Goal: Information Seeking & Learning: Learn about a topic

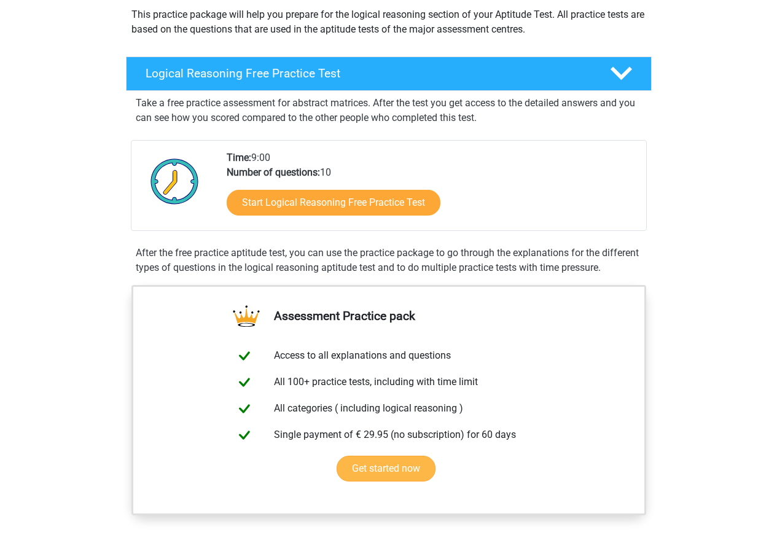
scroll to position [23, 0]
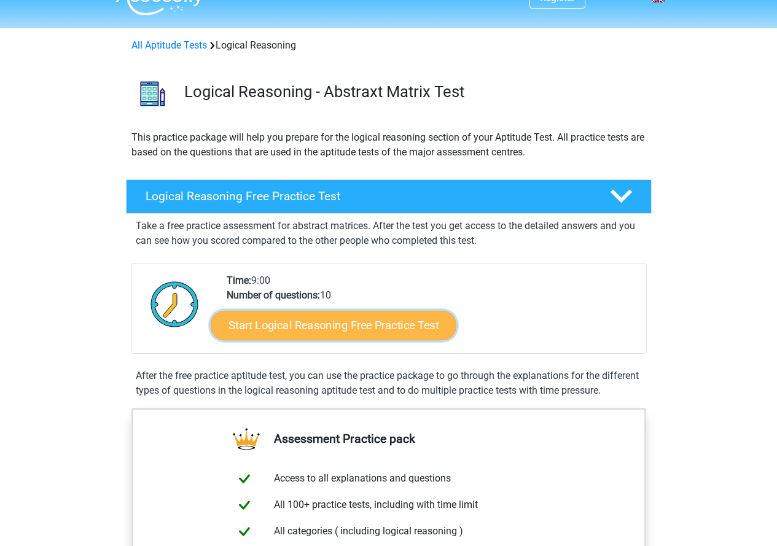
click at [349, 319] on link "Start Logical Reasoning Free Practice Test" at bounding box center [334, 324] width 246 height 29
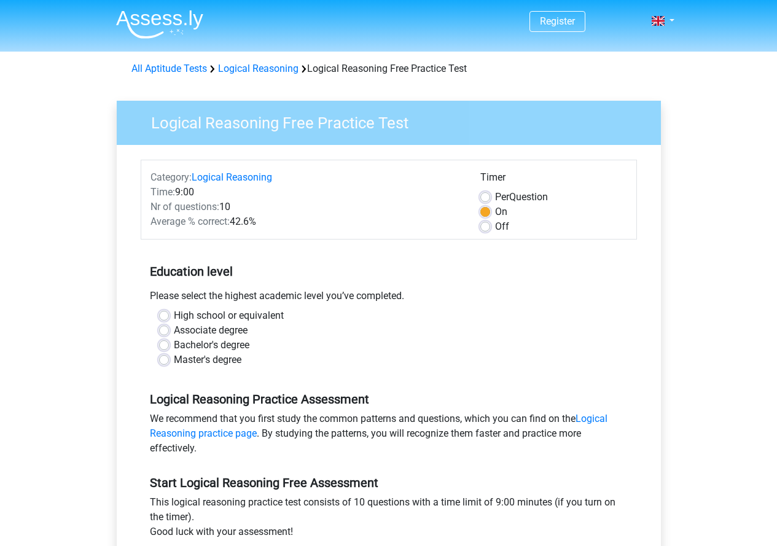
scroll to position [61, 0]
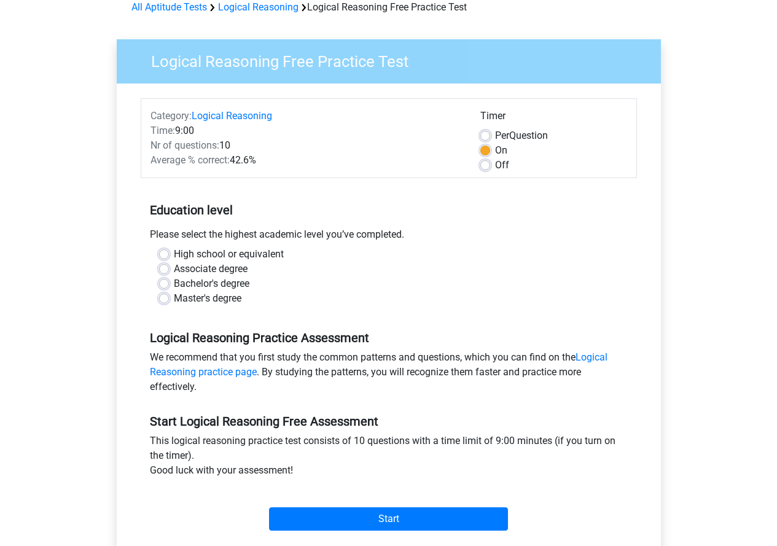
click at [211, 298] on label "Master's degree" at bounding box center [208, 298] width 68 height 15
click at [169, 298] on input "Master's degree" at bounding box center [164, 297] width 10 height 12
radio input "true"
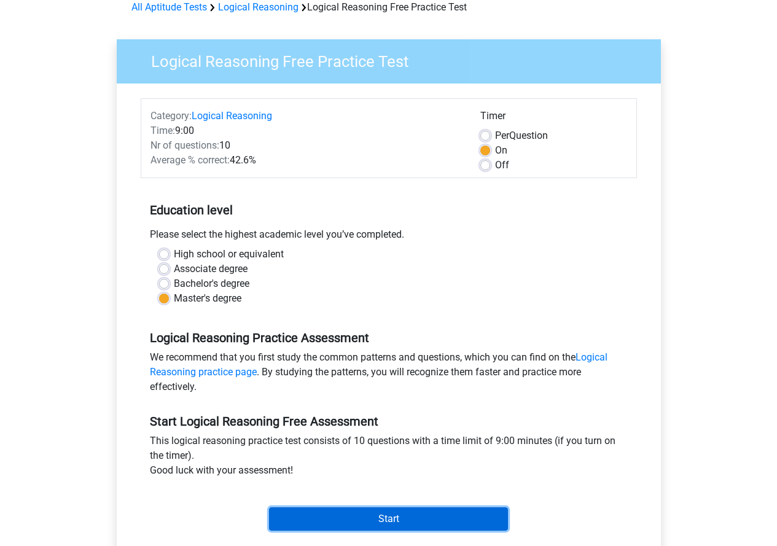
click at [384, 516] on input "Start" at bounding box center [388, 518] width 239 height 23
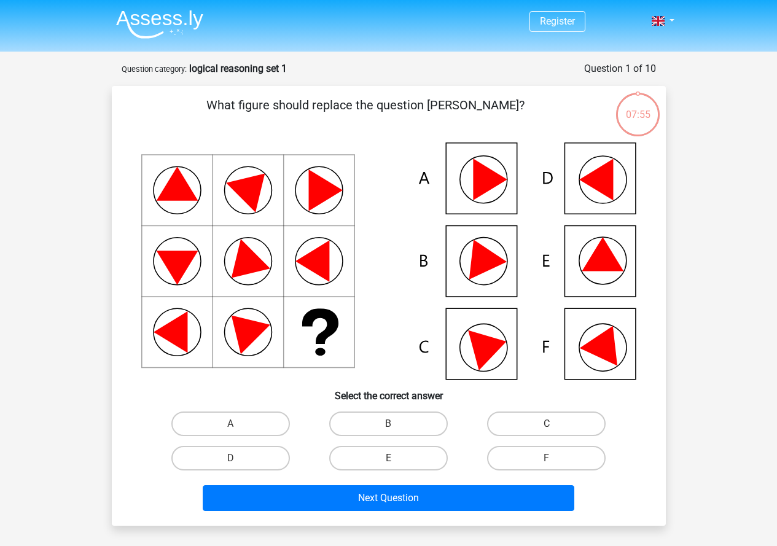
click at [613, 261] on icon at bounding box center [603, 254] width 42 height 34
click at [609, 259] on icon at bounding box center [603, 254] width 42 height 34
click at [399, 453] on label "E" at bounding box center [388, 458] width 119 height 25
click at [396, 458] on input "E" at bounding box center [392, 462] width 8 height 8
radio input "true"
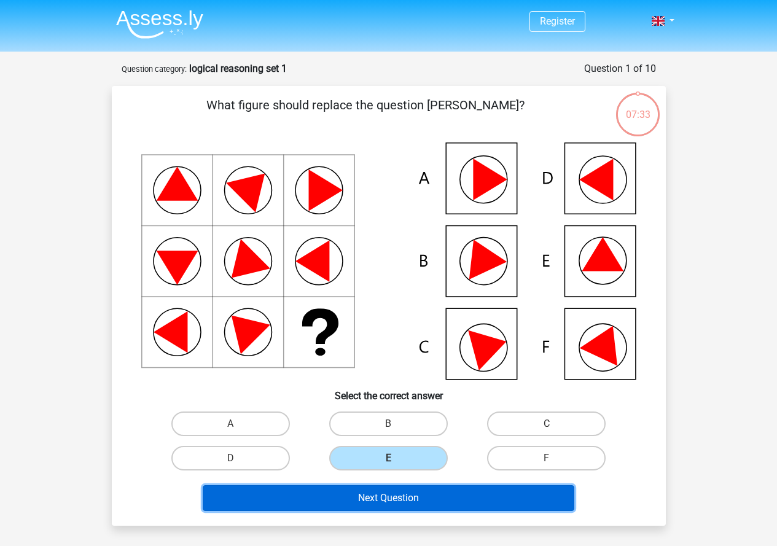
click at [421, 499] on button "Next Question" at bounding box center [389, 498] width 372 height 26
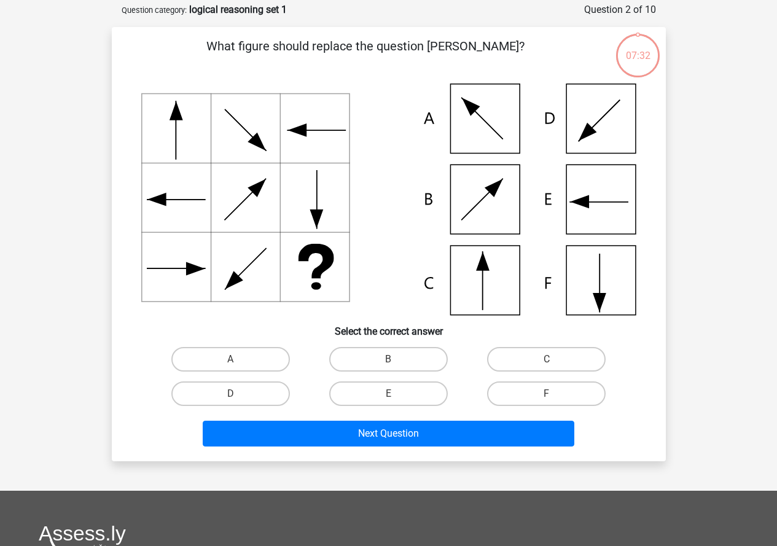
scroll to position [61, 0]
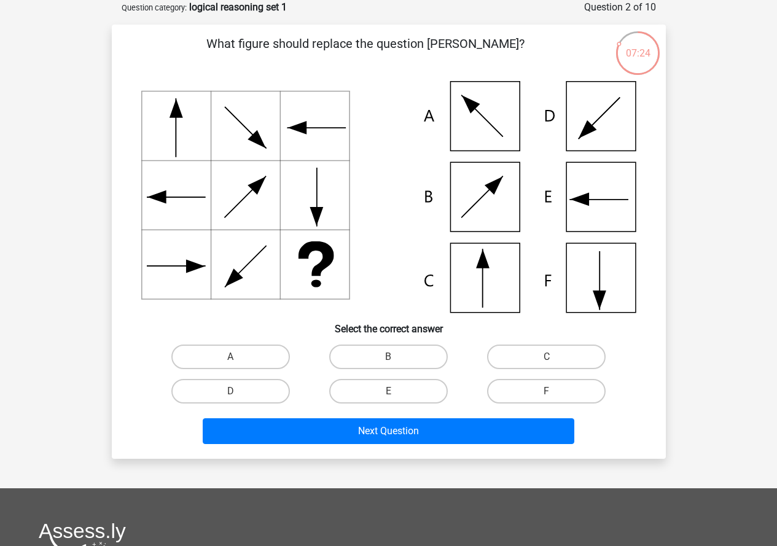
click at [498, 276] on icon at bounding box center [388, 197] width 495 height 232
click at [507, 354] on label "C" at bounding box center [546, 357] width 119 height 25
click at [547, 357] on input "C" at bounding box center [551, 361] width 8 height 8
radio input "true"
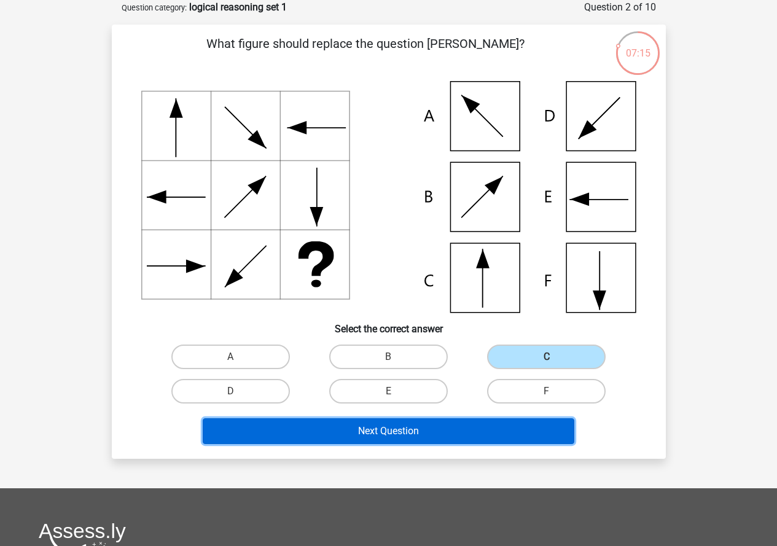
click at [472, 424] on button "Next Question" at bounding box center [389, 431] width 372 height 26
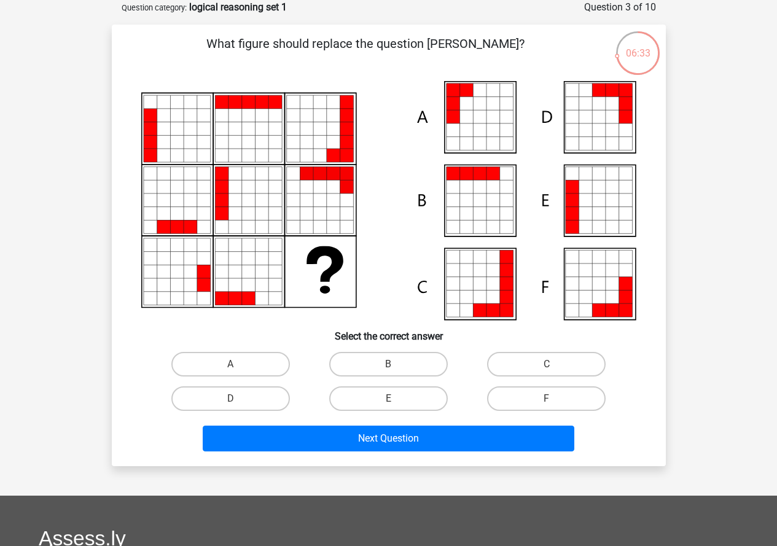
click at [473, 98] on icon at bounding box center [480, 104] width 14 height 14
click at [251, 364] on label "A" at bounding box center [230, 364] width 119 height 25
click at [238, 364] on input "A" at bounding box center [234, 368] width 8 height 8
radio input "true"
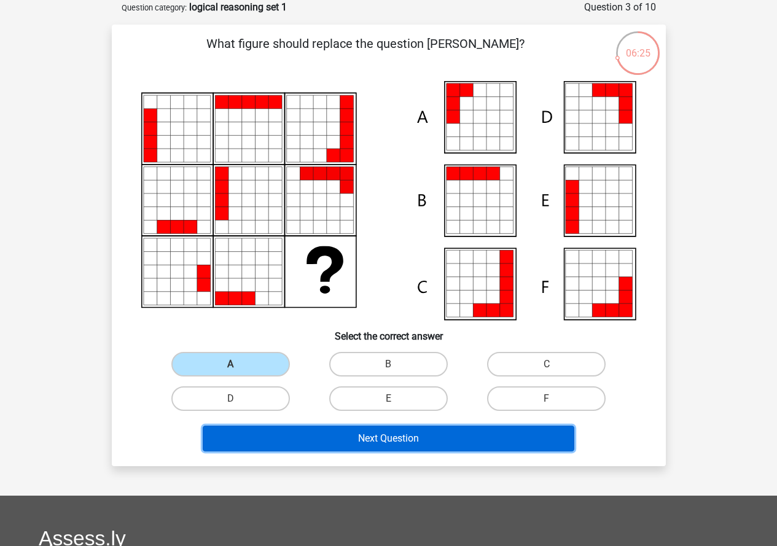
click at [388, 437] on button "Next Question" at bounding box center [389, 439] width 372 height 26
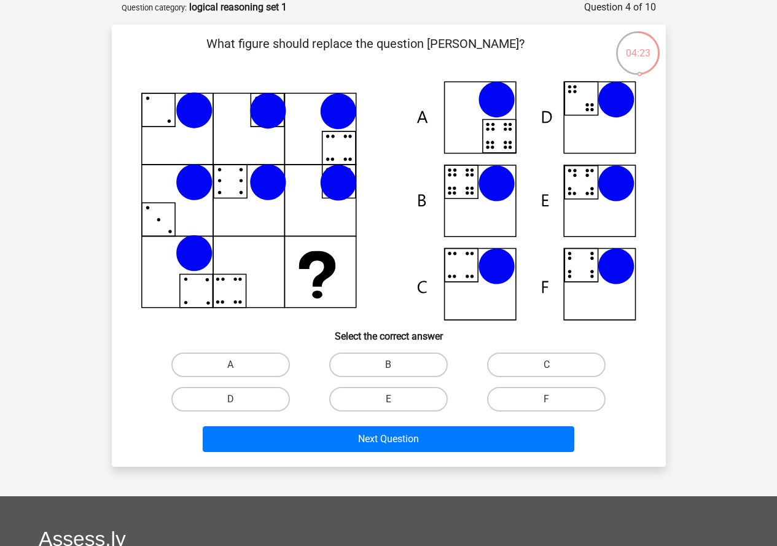
click at [394, 401] on input "E" at bounding box center [392, 403] width 8 height 8
radio input "true"
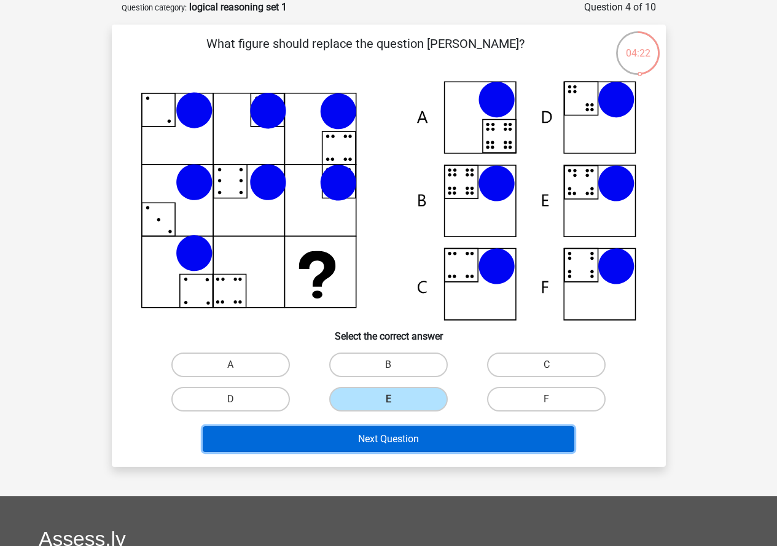
click at [408, 432] on button "Next Question" at bounding box center [389, 439] width 372 height 26
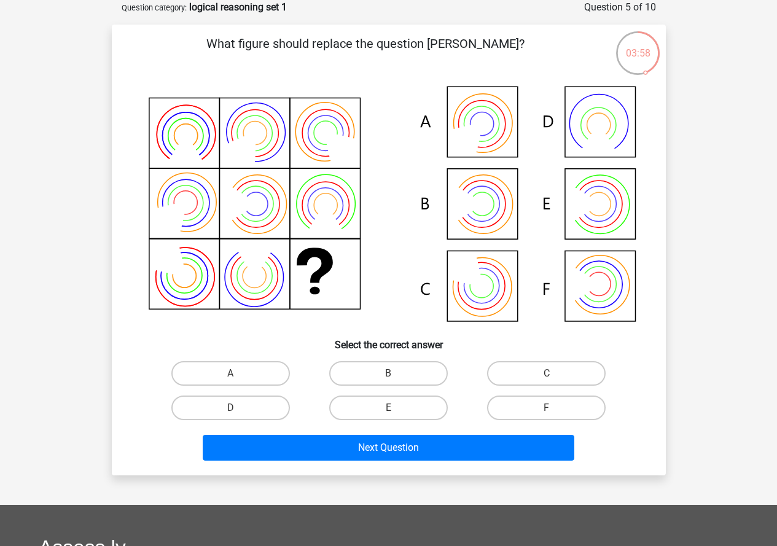
click at [486, 214] on icon at bounding box center [388, 205] width 495 height 248
click at [373, 373] on label "B" at bounding box center [388, 373] width 119 height 25
click at [388, 373] on input "B" at bounding box center [392, 377] width 8 height 8
radio input "true"
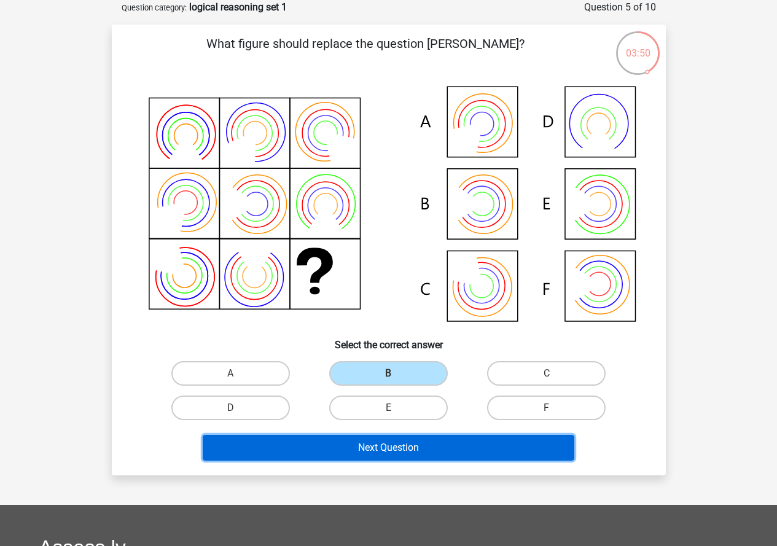
click at [395, 440] on button "Next Question" at bounding box center [389, 448] width 372 height 26
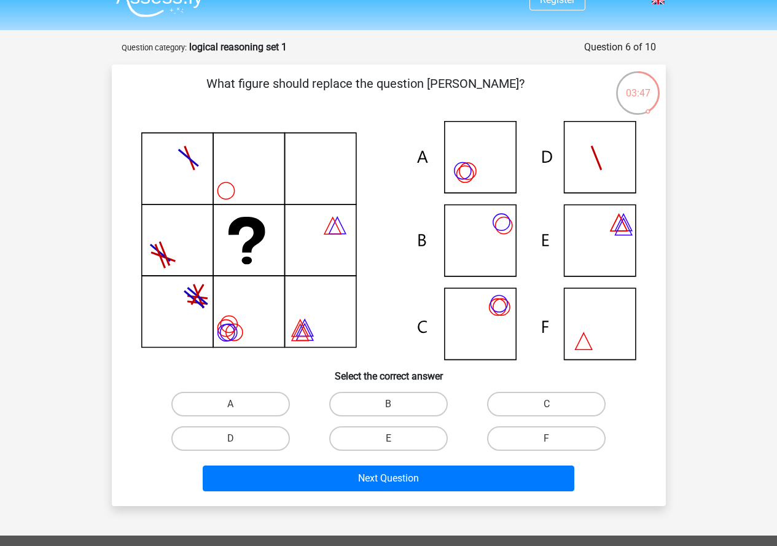
scroll to position [0, 0]
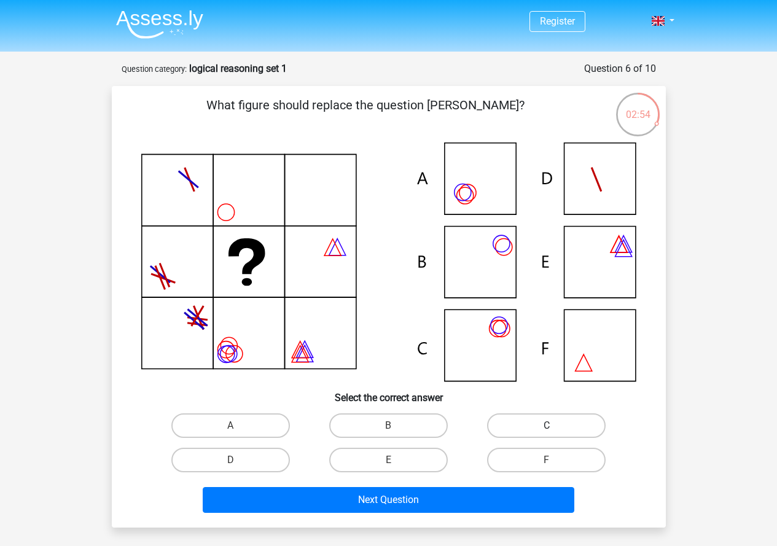
click at [564, 424] on label "C" at bounding box center [546, 425] width 119 height 25
click at [555, 426] on input "C" at bounding box center [551, 430] width 8 height 8
radio input "true"
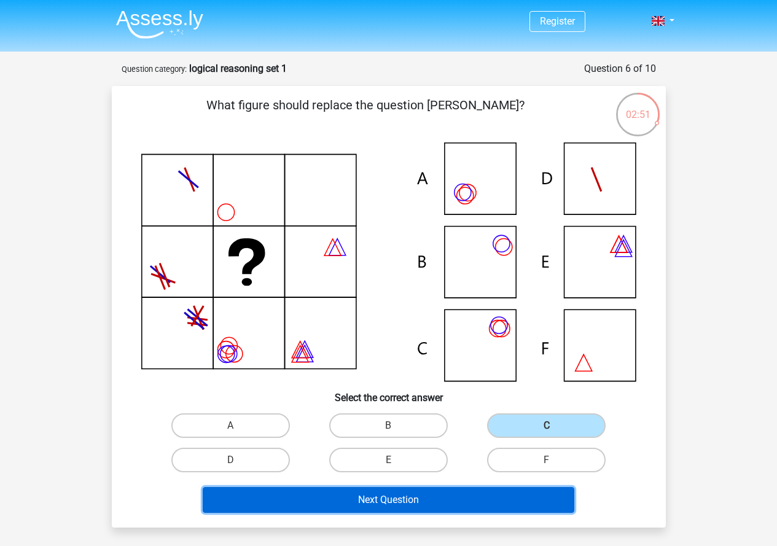
click at [468, 504] on button "Next Question" at bounding box center [389, 500] width 372 height 26
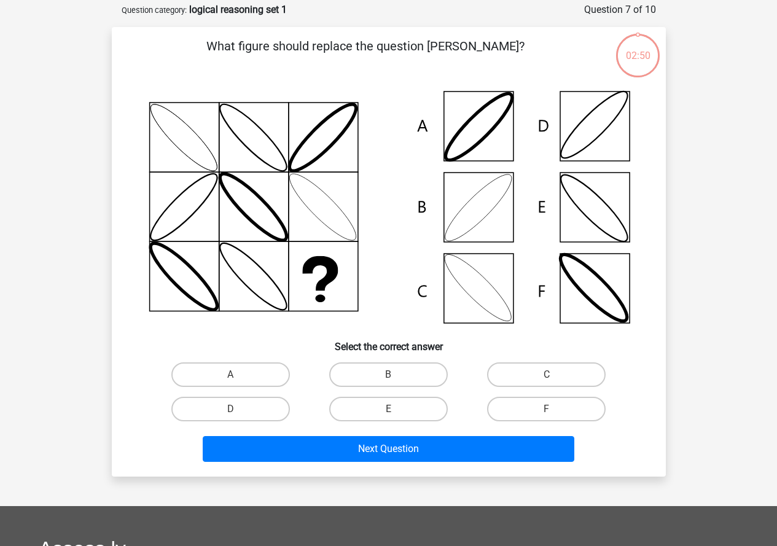
scroll to position [61, 0]
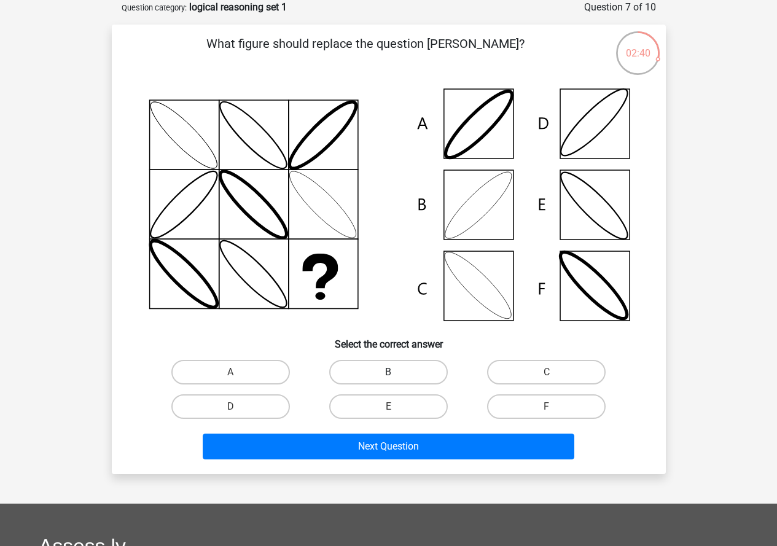
click at [368, 368] on label "B" at bounding box center [388, 372] width 119 height 25
click at [388, 372] on input "B" at bounding box center [392, 376] width 8 height 8
radio input "true"
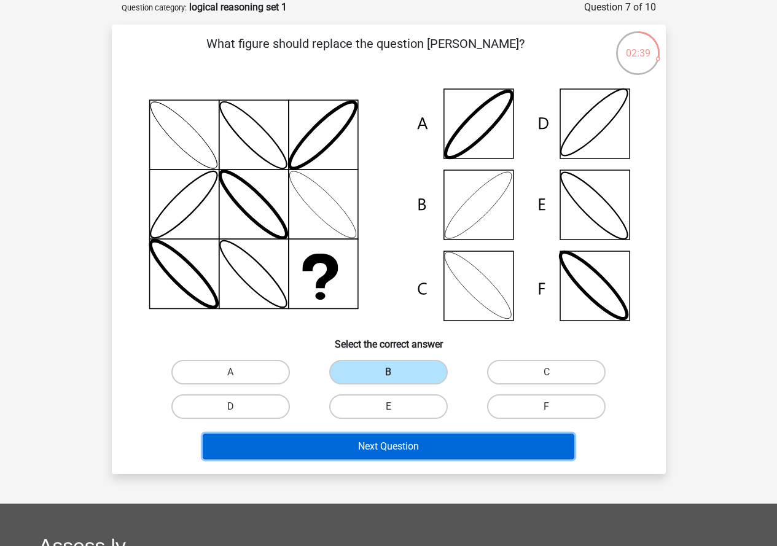
click at [415, 452] on button "Next Question" at bounding box center [389, 447] width 372 height 26
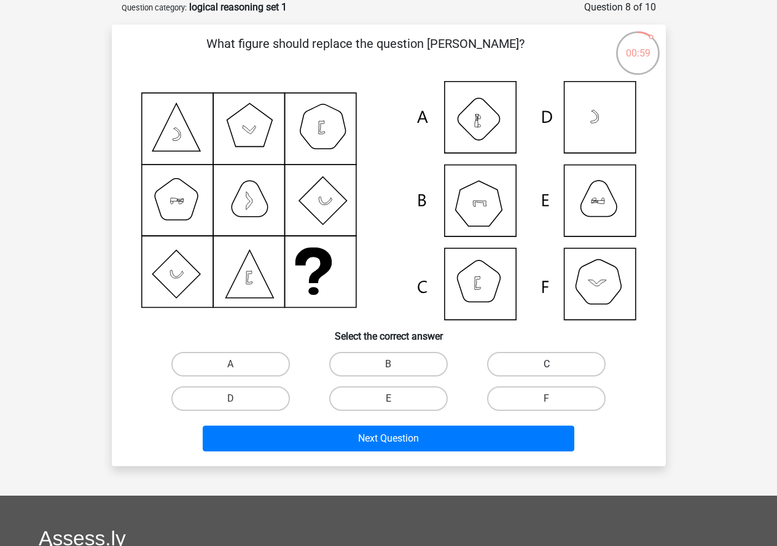
click at [513, 363] on label "C" at bounding box center [546, 364] width 119 height 25
click at [547, 364] on input "C" at bounding box center [551, 368] width 8 height 8
radio input "true"
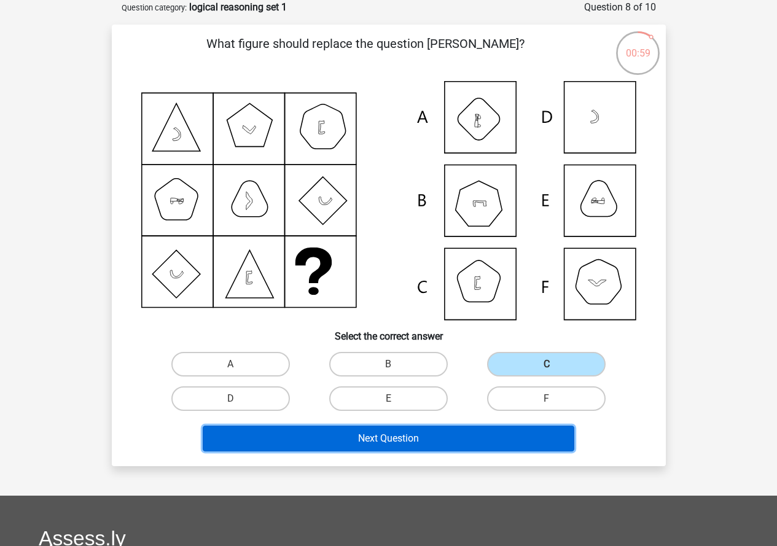
click at [441, 442] on button "Next Question" at bounding box center [389, 439] width 372 height 26
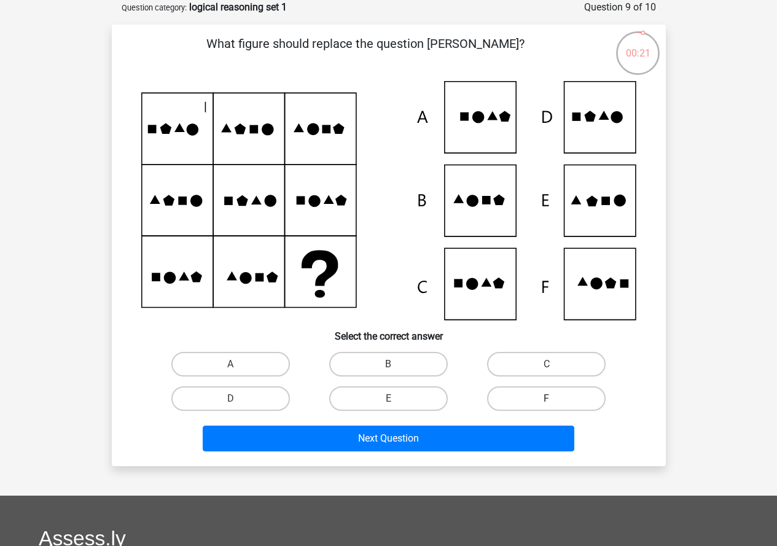
click at [564, 395] on label "F" at bounding box center [546, 398] width 119 height 25
click at [555, 399] on input "F" at bounding box center [551, 403] width 8 height 8
radio input "true"
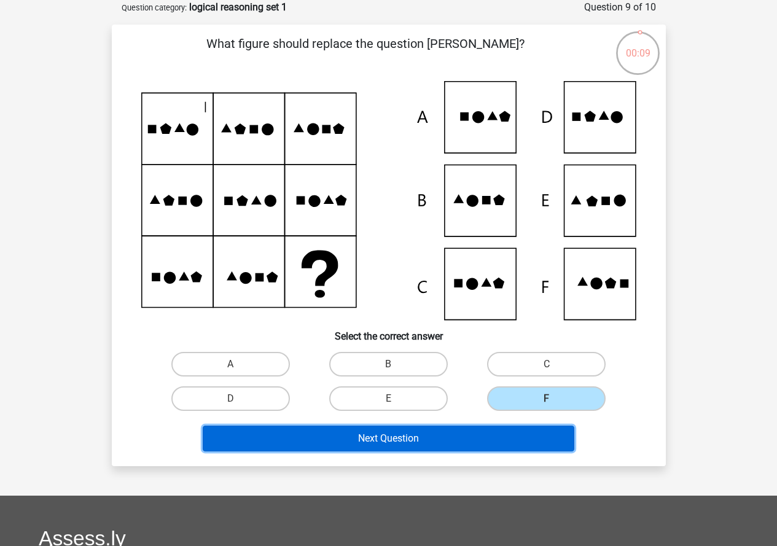
click at [488, 434] on button "Next Question" at bounding box center [389, 439] width 372 height 26
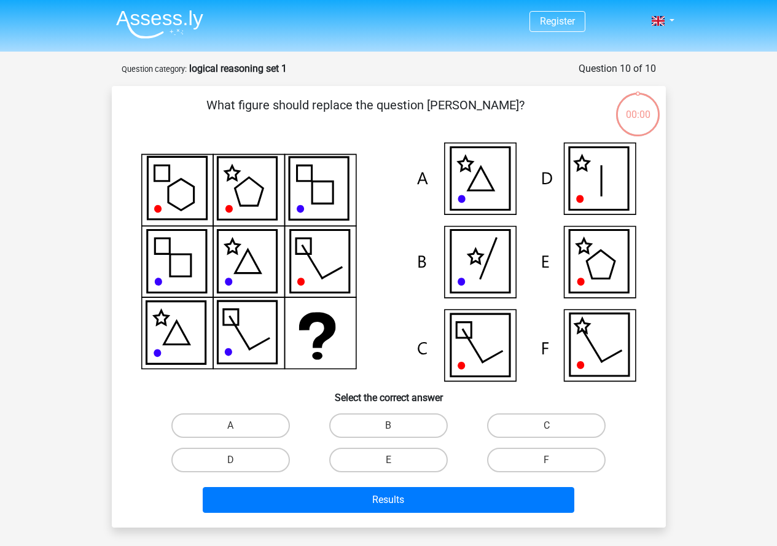
scroll to position [61, 0]
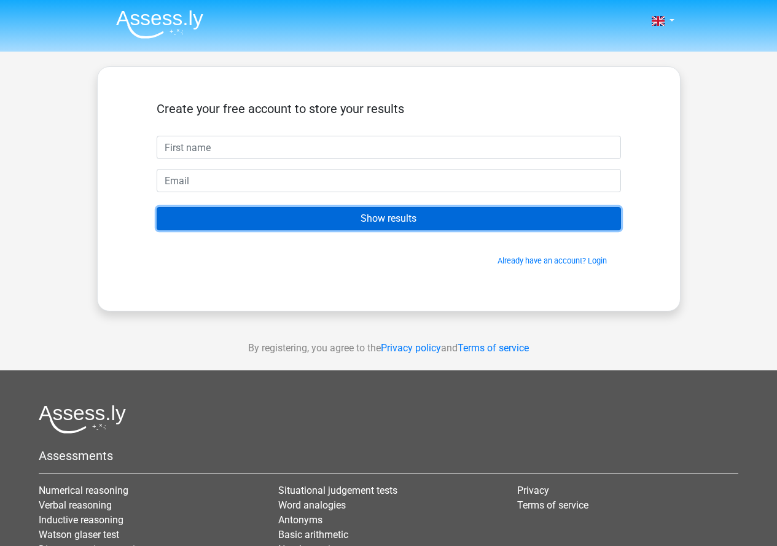
click at [375, 220] on input "Show results" at bounding box center [389, 218] width 464 height 23
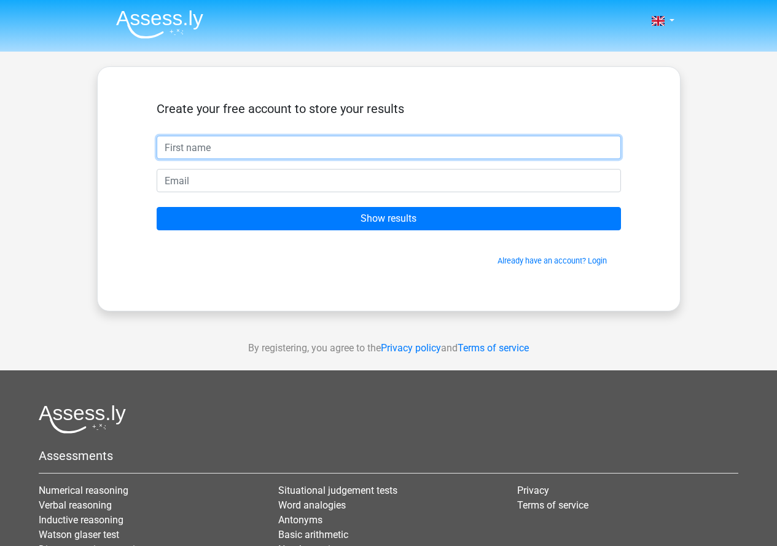
click at [253, 147] on input "text" at bounding box center [389, 147] width 464 height 23
type input "Brahim"
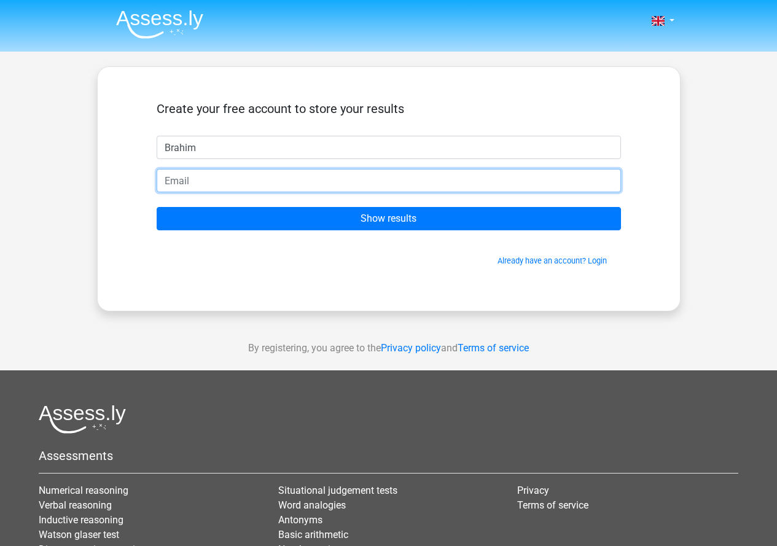
click at [250, 182] on input "email" at bounding box center [389, 180] width 464 height 23
type input "[EMAIL_ADDRESS][DOMAIN_NAME]"
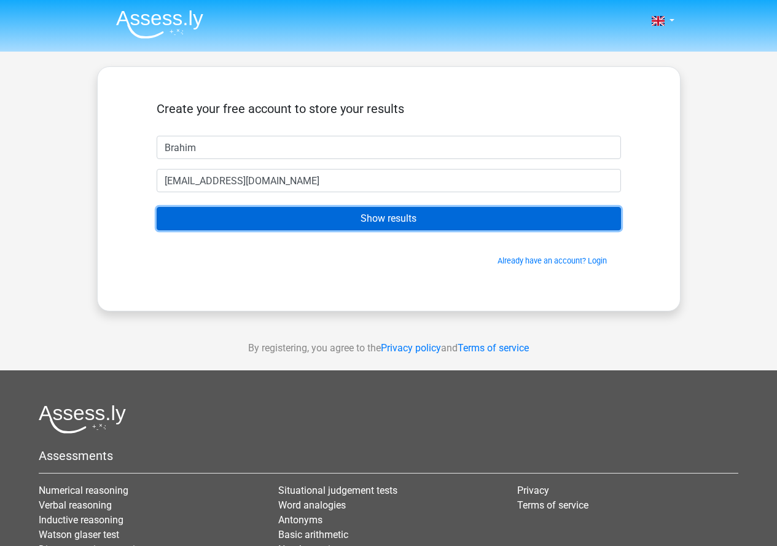
click at [363, 219] on input "Show results" at bounding box center [389, 218] width 464 height 23
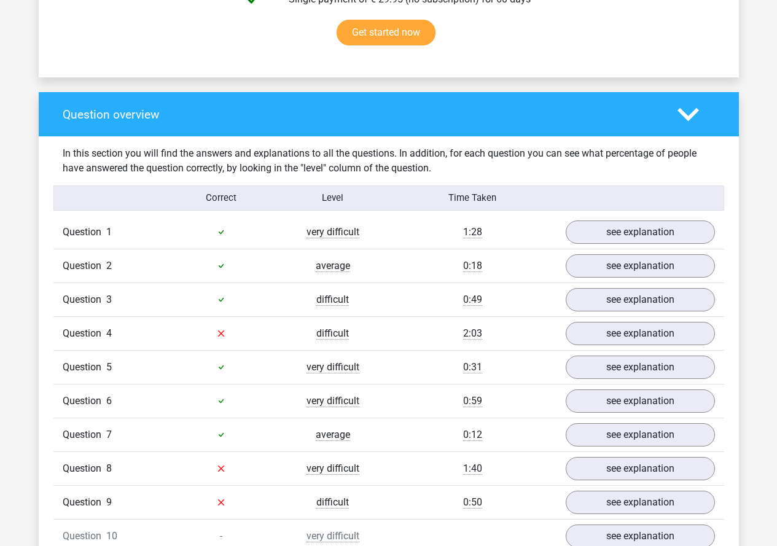
scroll to position [921, 0]
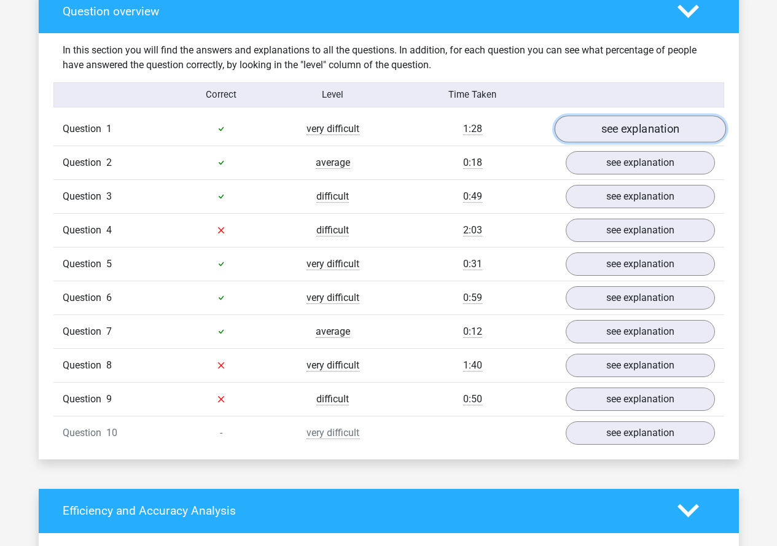
click at [629, 131] on link "see explanation" at bounding box center [639, 128] width 171 height 27
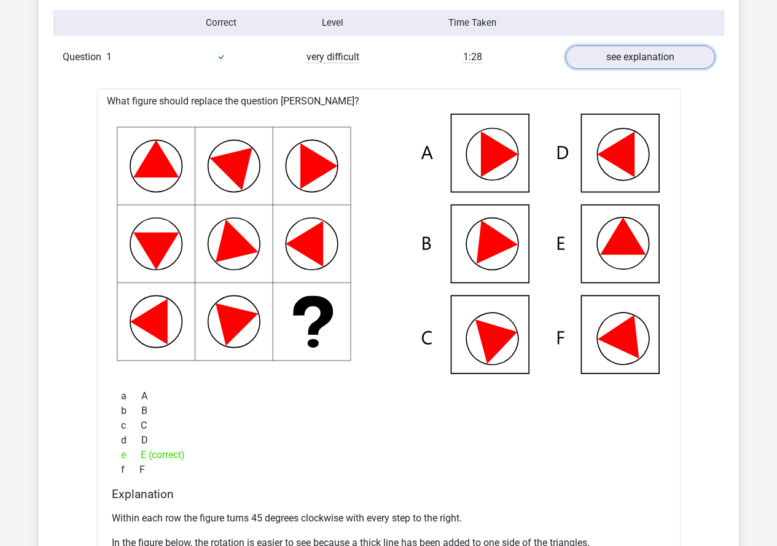
scroll to position [983, 0]
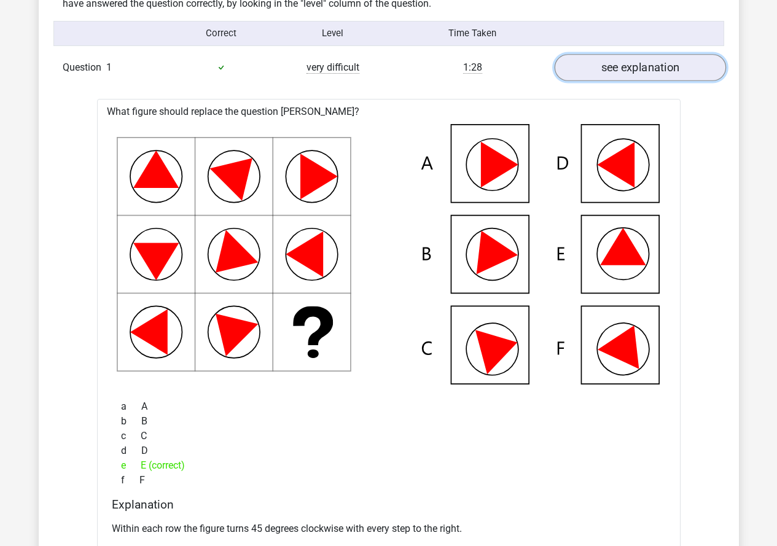
click at [631, 74] on link "see explanation" at bounding box center [639, 67] width 171 height 27
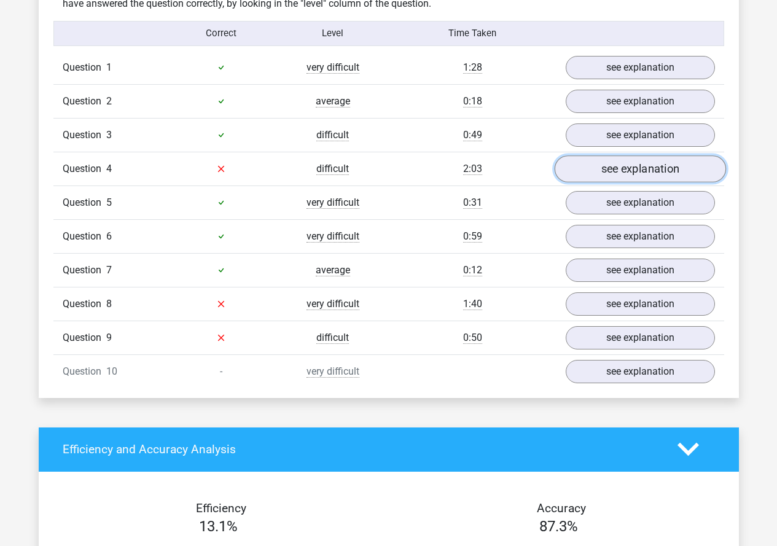
click at [625, 168] on link "see explanation" at bounding box center [639, 168] width 171 height 27
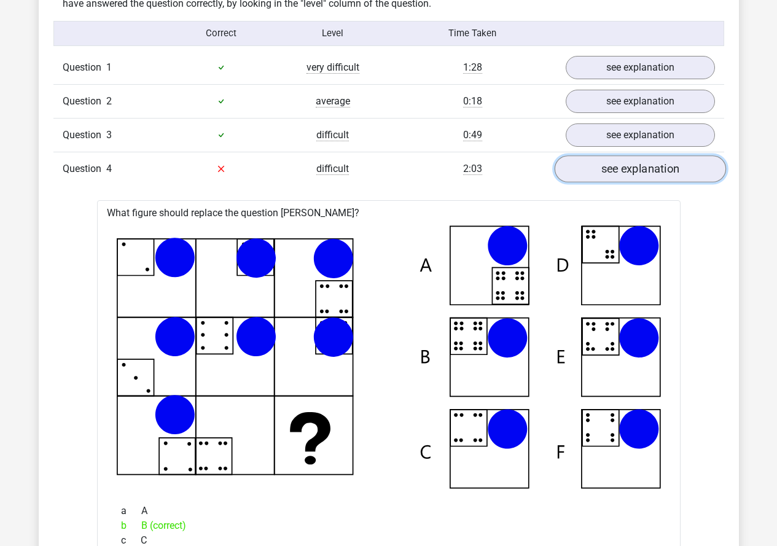
click at [586, 168] on link "see explanation" at bounding box center [639, 168] width 171 height 27
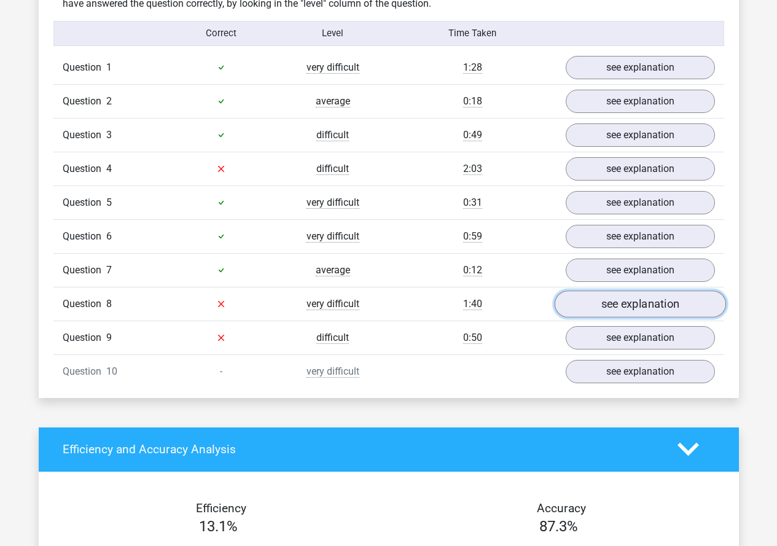
click at [607, 308] on link "see explanation" at bounding box center [639, 303] width 171 height 27
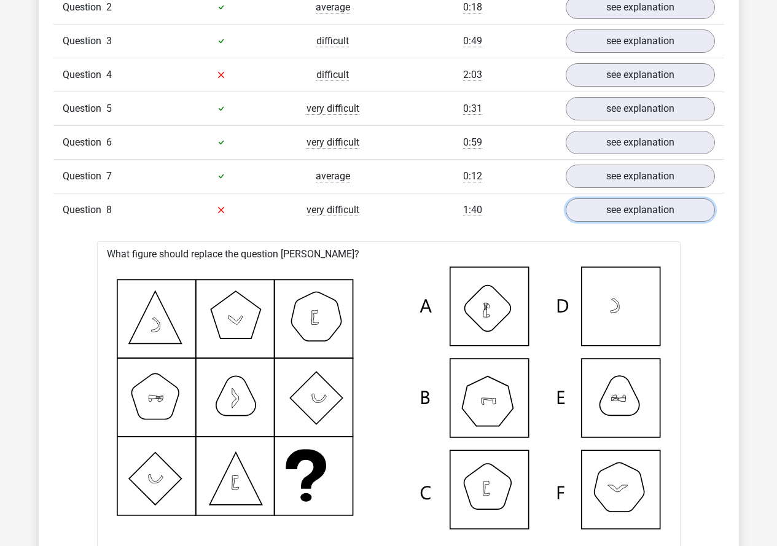
scroll to position [1044, 0]
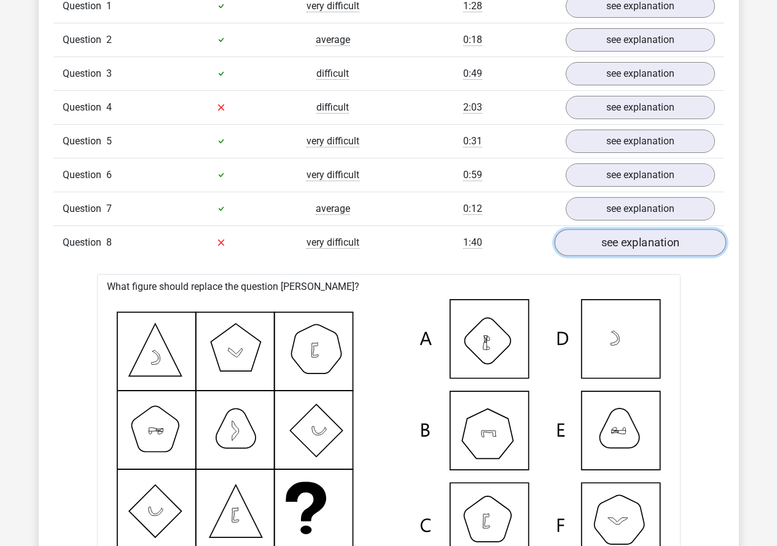
click at [633, 246] on link "see explanation" at bounding box center [639, 242] width 171 height 27
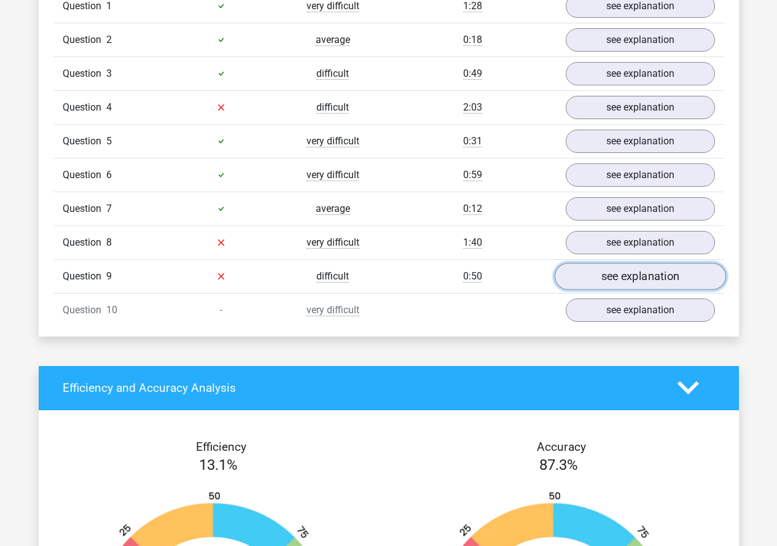
click at [634, 283] on link "see explanation" at bounding box center [639, 276] width 171 height 27
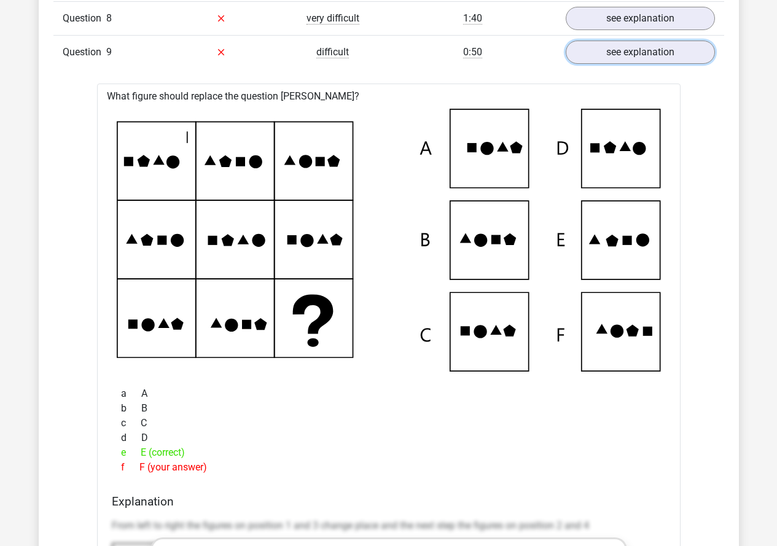
scroll to position [1290, 0]
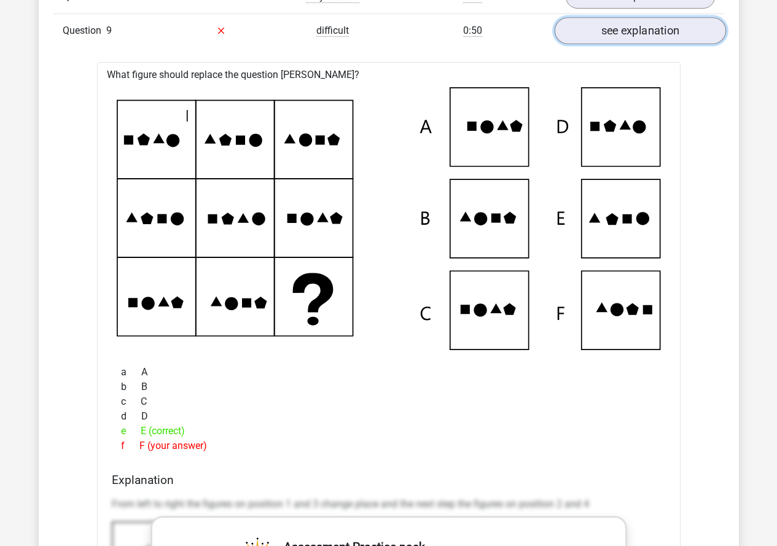
click at [636, 29] on link "see explanation" at bounding box center [639, 30] width 171 height 27
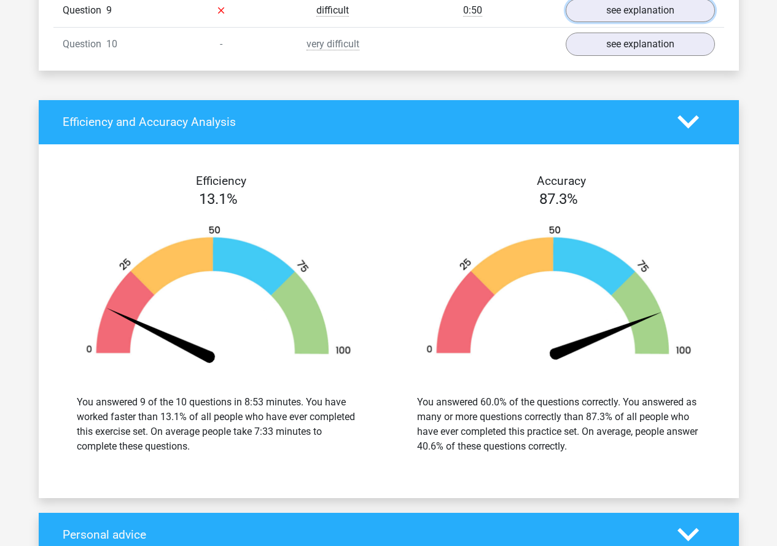
scroll to position [1167, 0]
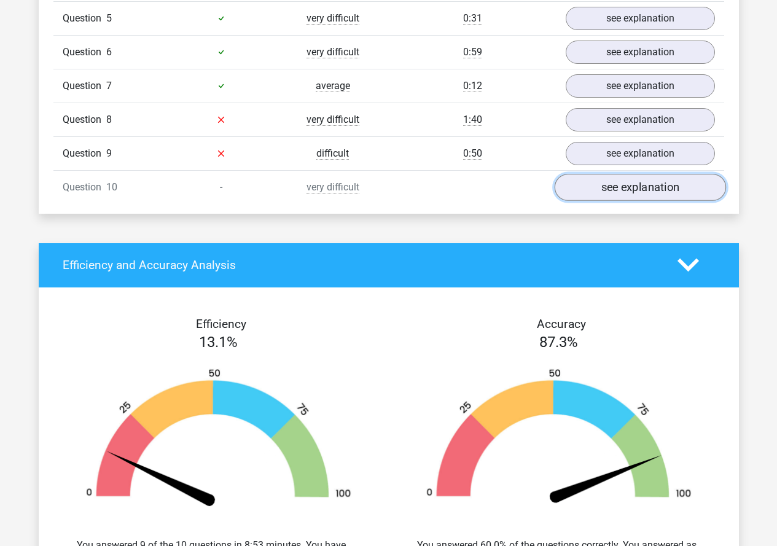
click at [613, 179] on link "see explanation" at bounding box center [639, 187] width 171 height 27
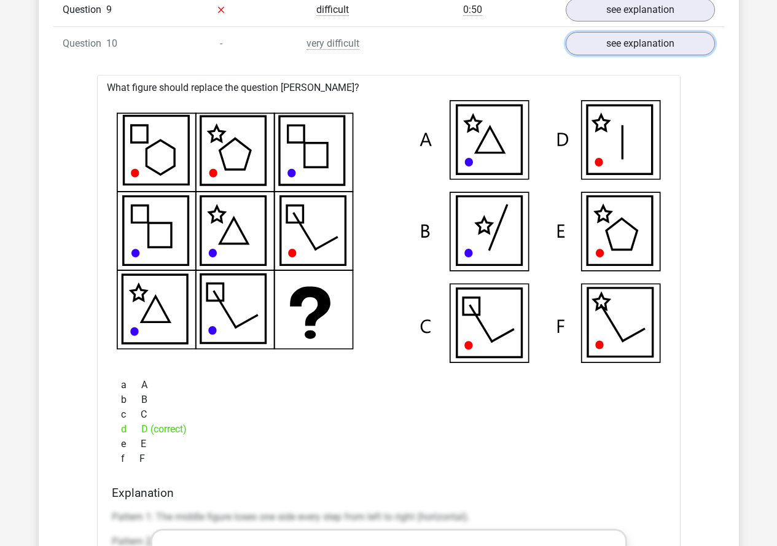
scroll to position [1290, 0]
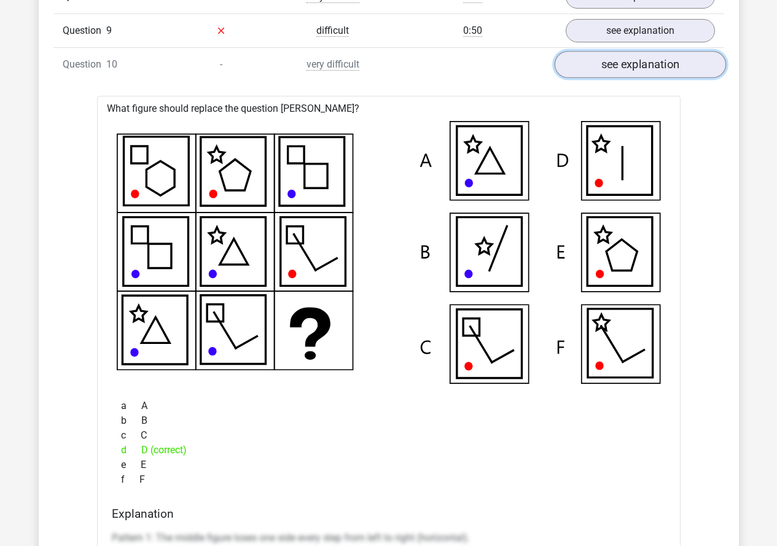
click at [650, 61] on link "see explanation" at bounding box center [639, 64] width 171 height 27
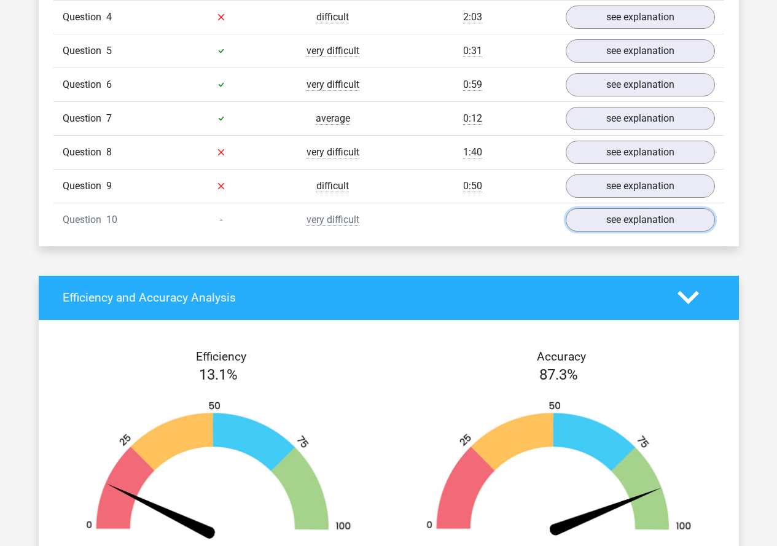
scroll to position [798, 0]
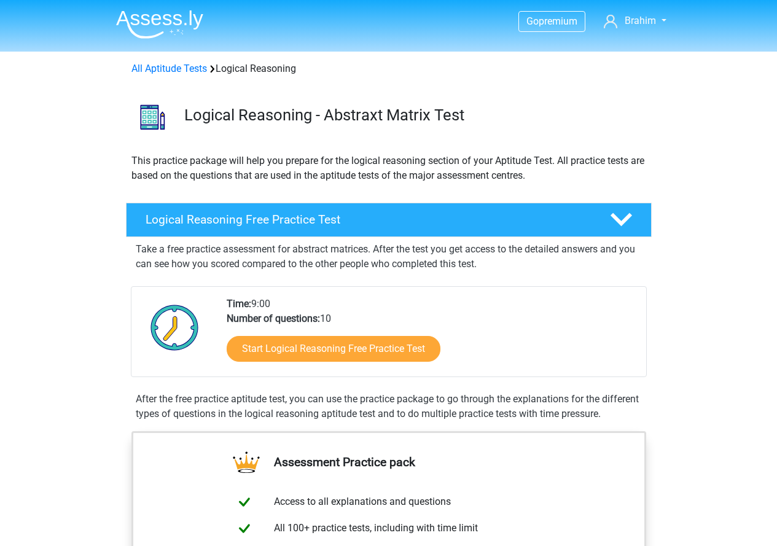
scroll to position [23, 0]
